Goal: Task Accomplishment & Management: Complete application form

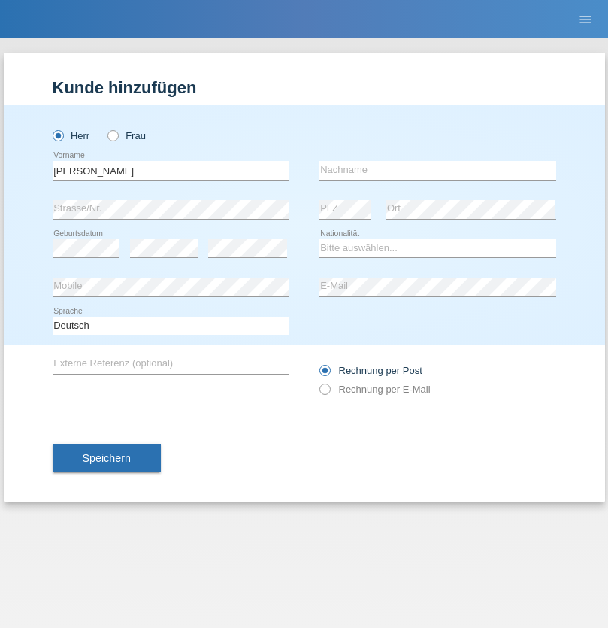
type input "Jonathan"
click at [438, 170] on input "text" at bounding box center [438, 170] width 237 height 19
type input "Bezzola"
select select "CH"
radio input "true"
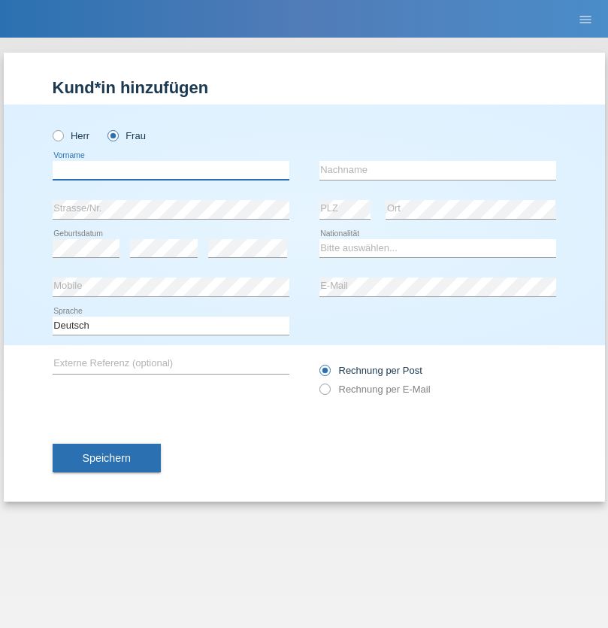
click at [171, 170] on input "text" at bounding box center [171, 170] width 237 height 19
type input "Amanda"
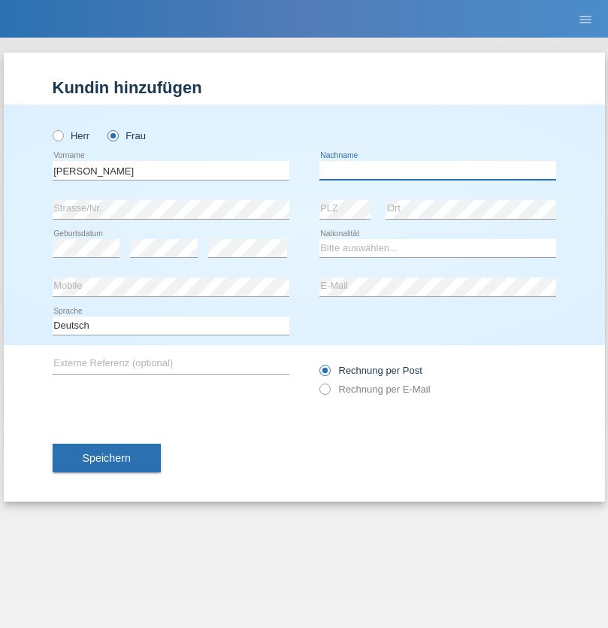
click at [438, 170] on input "text" at bounding box center [438, 170] width 237 height 19
type input "Costa sousa"
select select "BR"
select select "C"
select select "27"
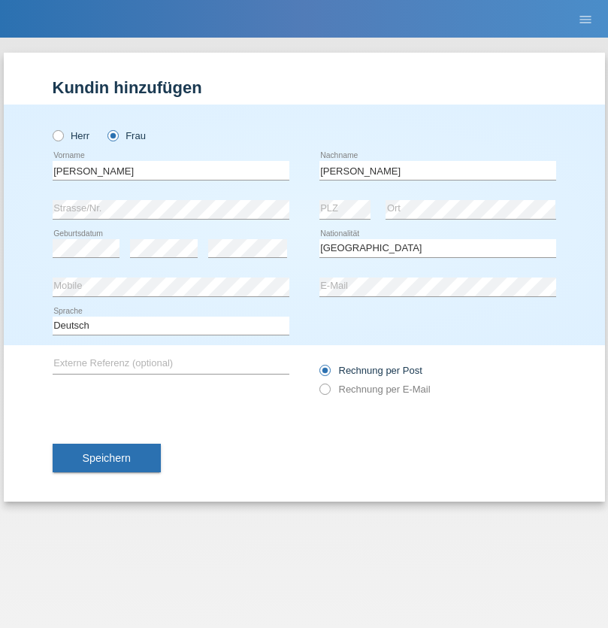
select select "07"
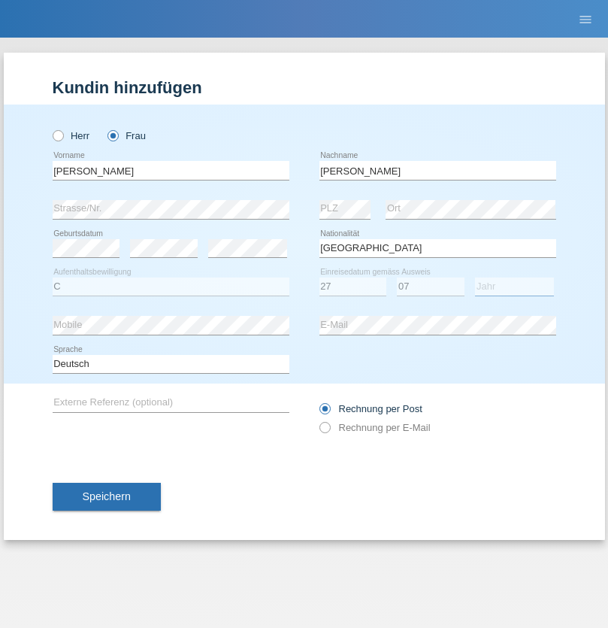
select select "2021"
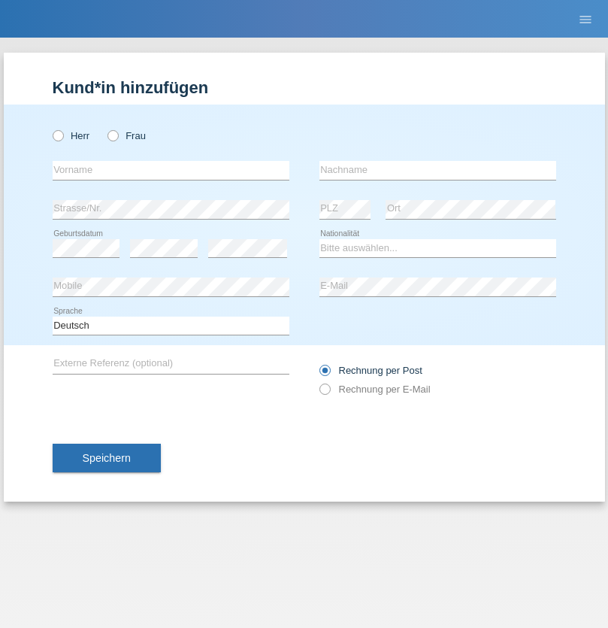
radio input "true"
click at [171, 170] on input "text" at bounding box center [171, 170] width 237 height 19
type input "Saskia"
click at [438, 170] on input "text" at bounding box center [438, 170] width 237 height 19
type input "Maurer-Schenk"
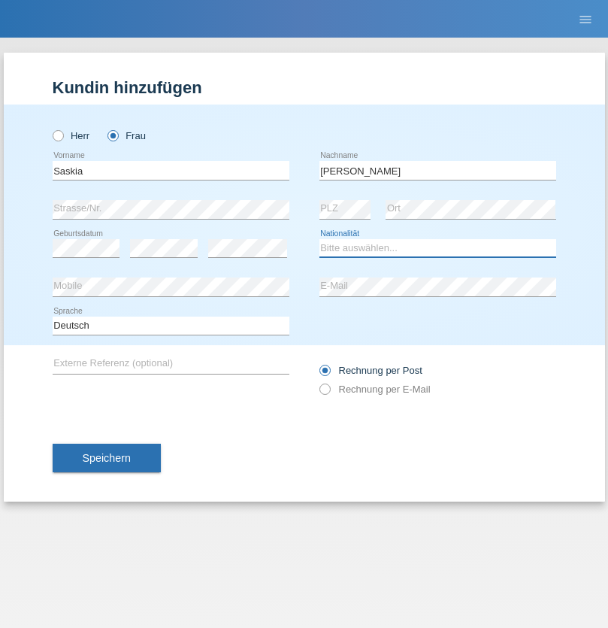
select select "CH"
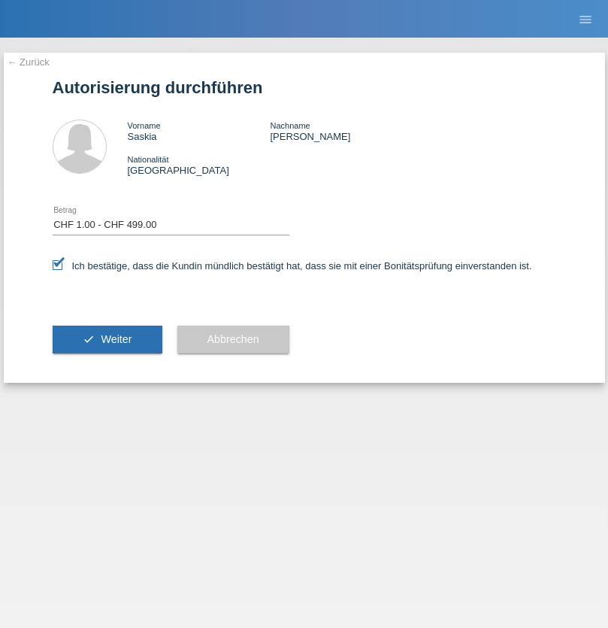
select select "1"
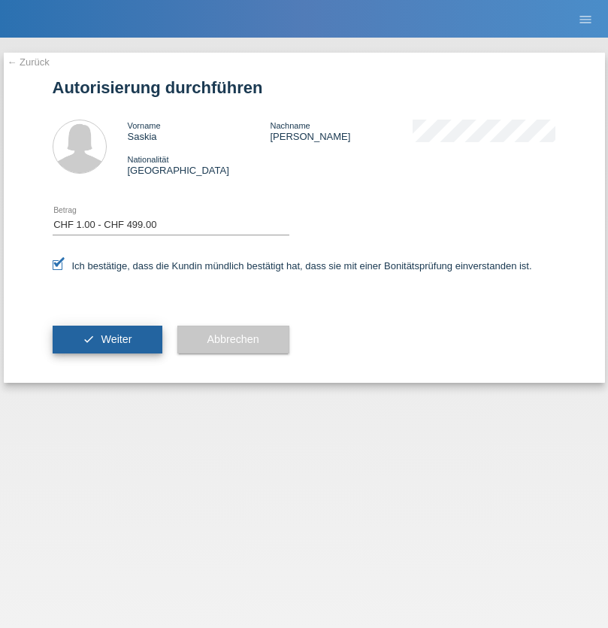
click at [107, 339] on span "Weiter" at bounding box center [116, 339] width 31 height 12
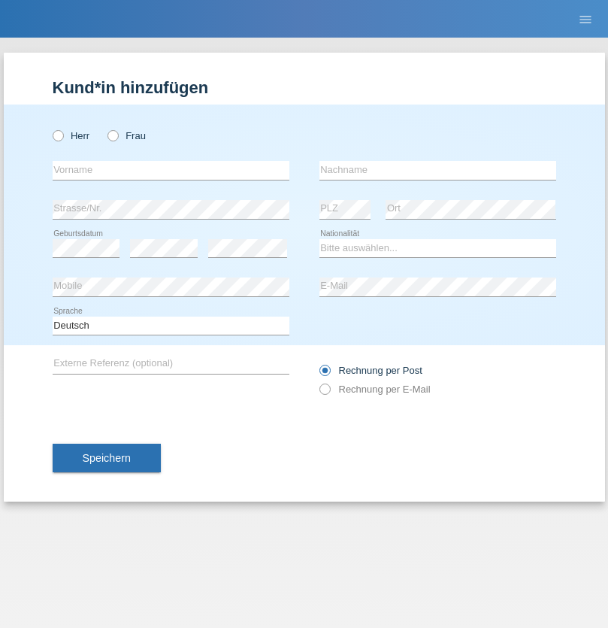
radio input "true"
click at [171, 170] on input "text" at bounding box center [171, 170] width 237 height 19
type input "Elisa"
click at [438, 170] on input "text" at bounding box center [438, 170] width 237 height 19
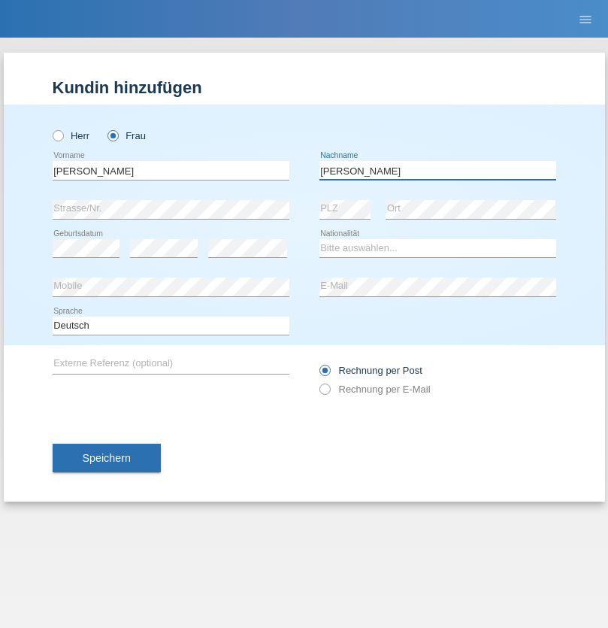
type input "Vock"
select select "CH"
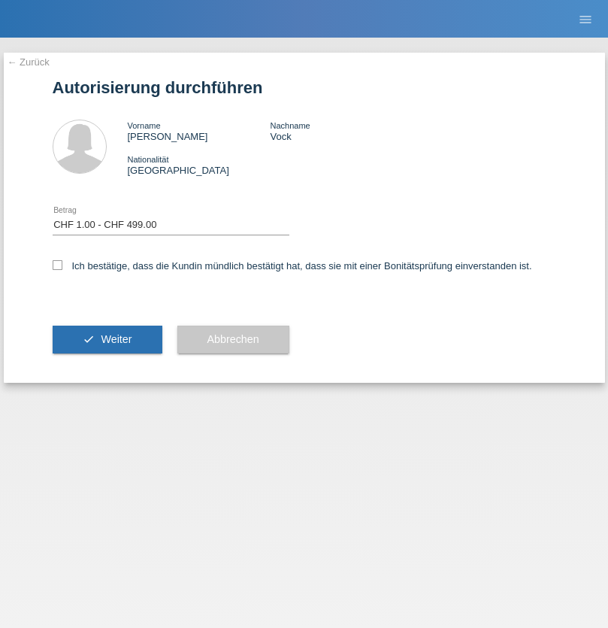
select select "1"
checkbox input "true"
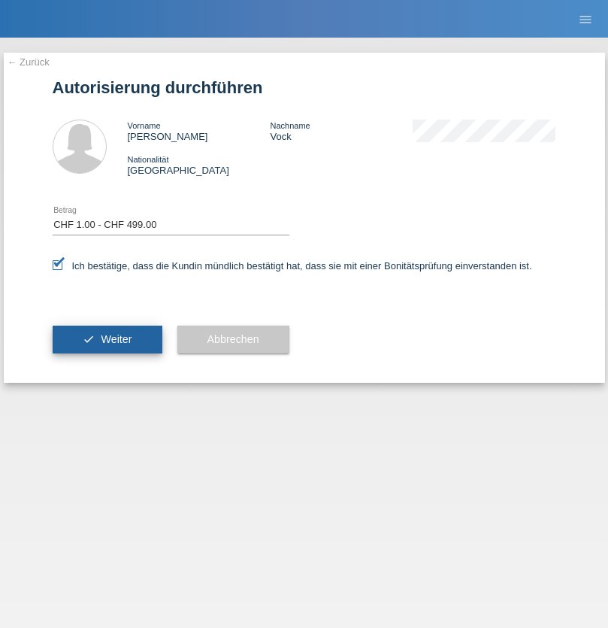
click at [107, 339] on span "Weiter" at bounding box center [116, 339] width 31 height 12
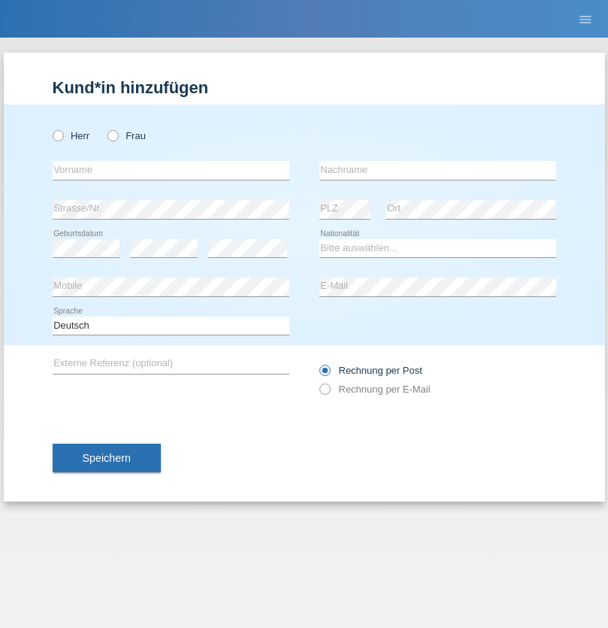
radio input "true"
click at [171, 170] on input "text" at bounding box center [171, 170] width 237 height 19
type input "[PERSON_NAME]"
click at [438, 170] on input "text" at bounding box center [438, 170] width 237 height 19
type input "Weyel"
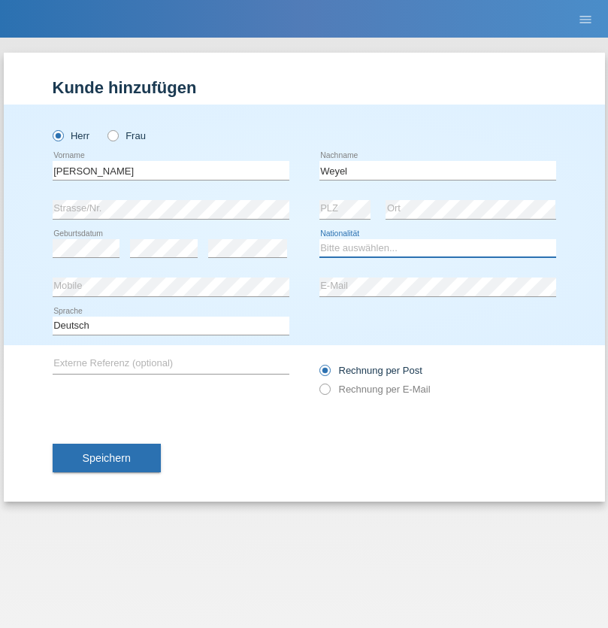
select select "DE"
select select "C"
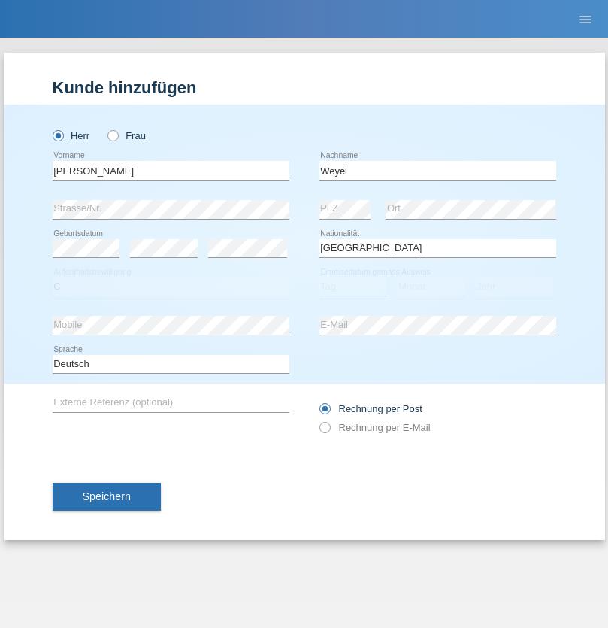
select select "17"
select select "01"
select select "2002"
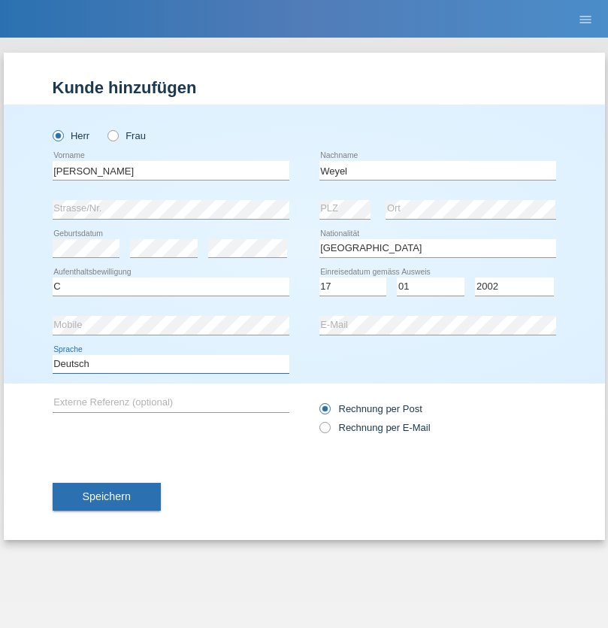
select select "en"
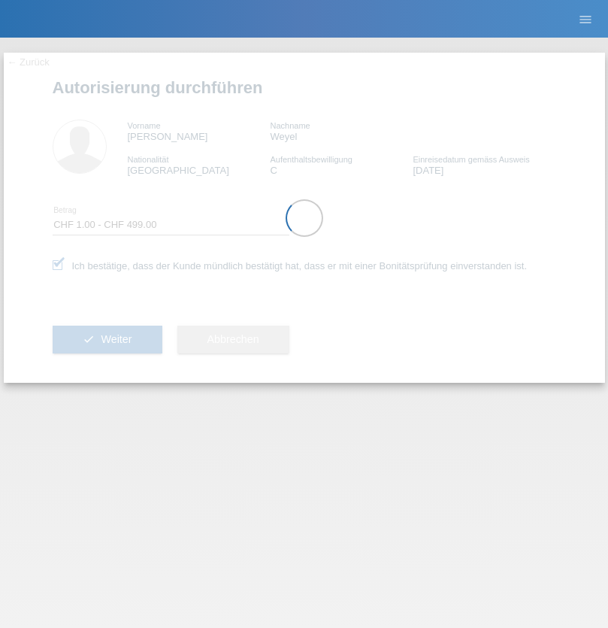
select select "1"
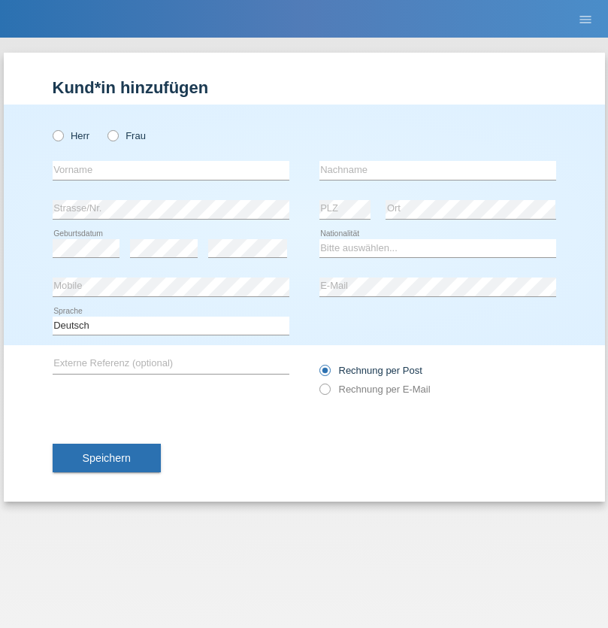
radio input "true"
click at [171, 170] on input "text" at bounding box center [171, 170] width 237 height 19
type input "Ondrej"
click at [438, 170] on input "text" at bounding box center [438, 170] width 237 height 19
type input "Vozarik"
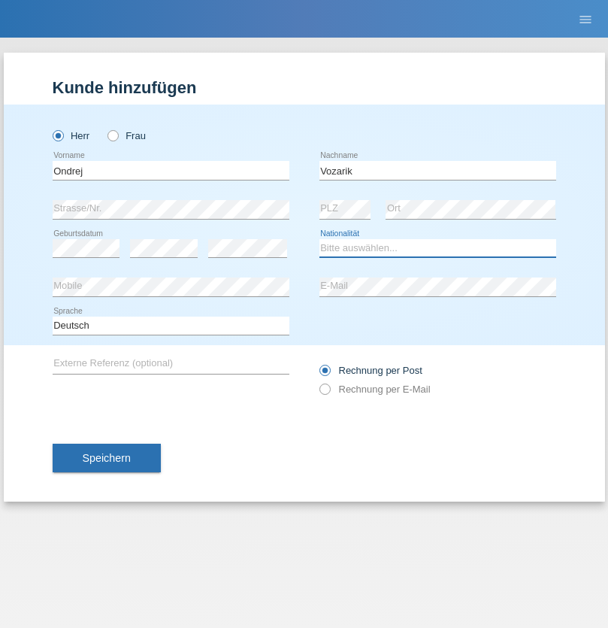
select select "CH"
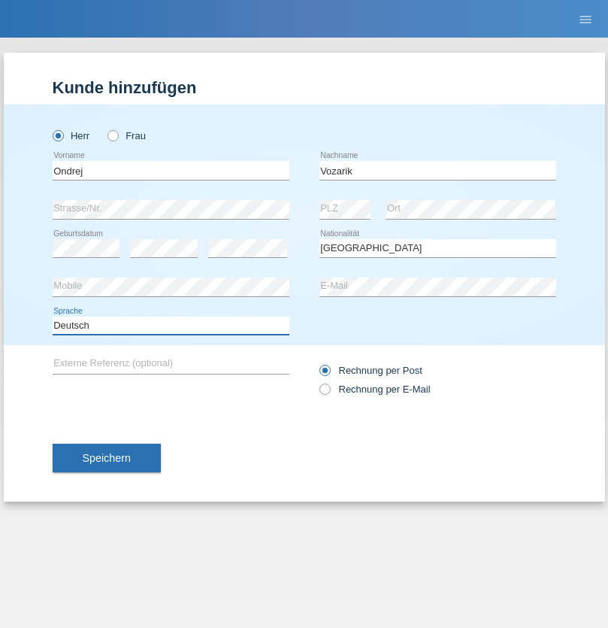
select select "en"
